Goal: Task Accomplishment & Management: Use online tool/utility

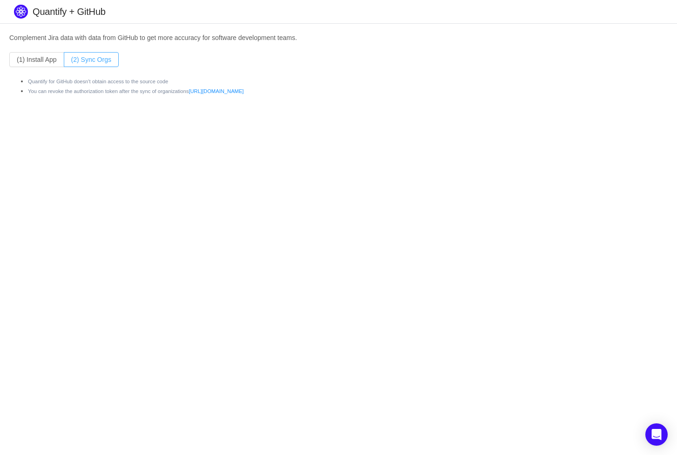
click at [91, 61] on button "(2) Sync Orgs" at bounding box center [91, 59] width 55 height 15
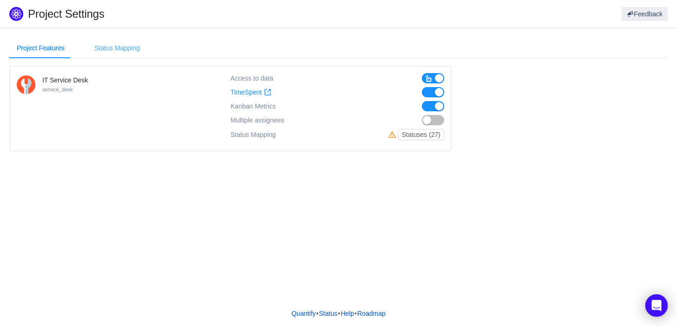
click at [129, 49] on div "Status Mapping" at bounding box center [117, 48] width 60 height 21
